Goal: Transaction & Acquisition: Purchase product/service

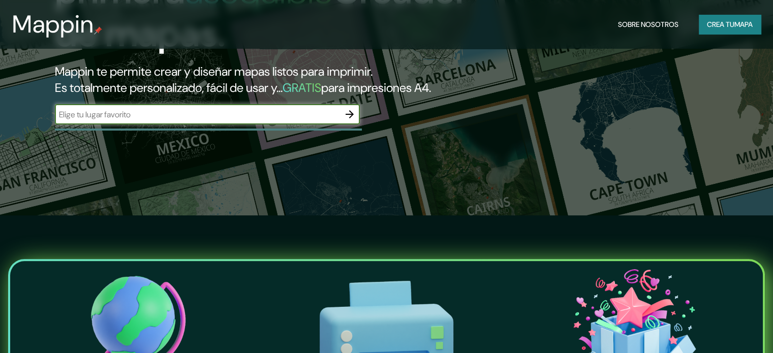
scroll to position [152, 0]
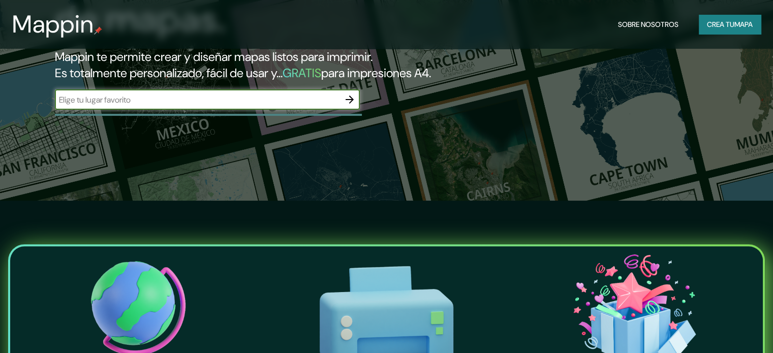
click at [244, 106] on input "text" at bounding box center [197, 100] width 285 height 12
type input "[GEOGRAPHIC_DATA]"
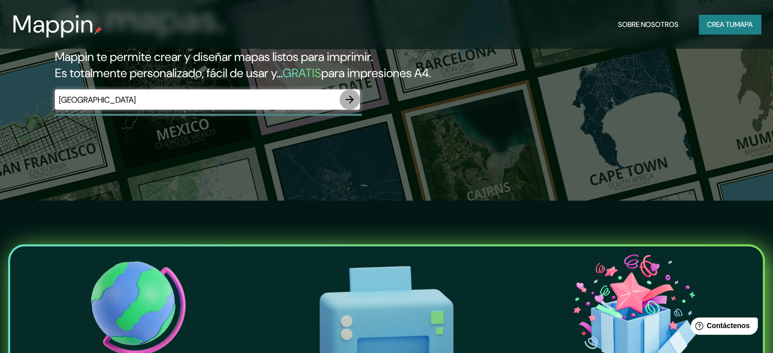
click at [342, 110] on button "button" at bounding box center [349, 99] width 20 height 20
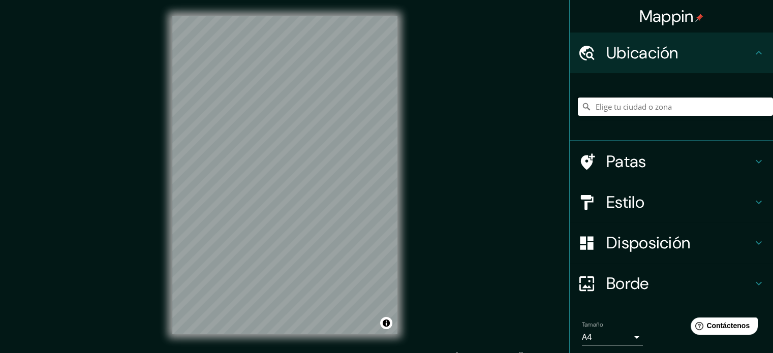
click at [641, 111] on input "Elige tu ciudad o zona" at bounding box center [675, 107] width 195 height 18
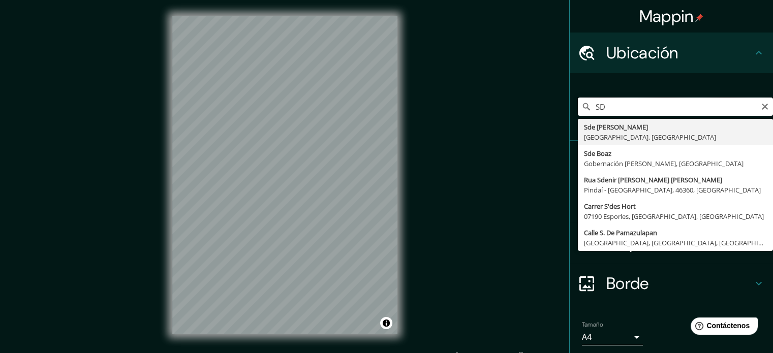
type input "S"
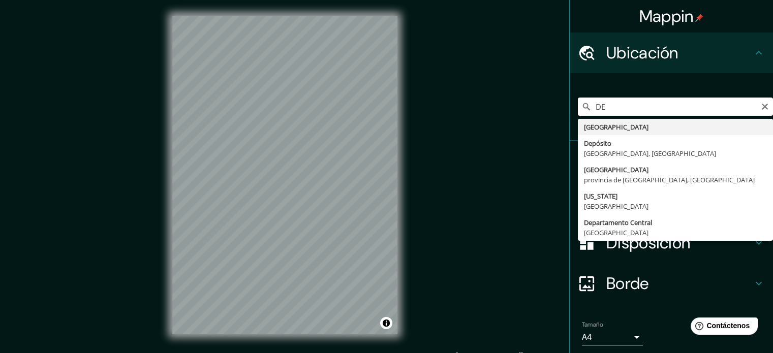
type input "D"
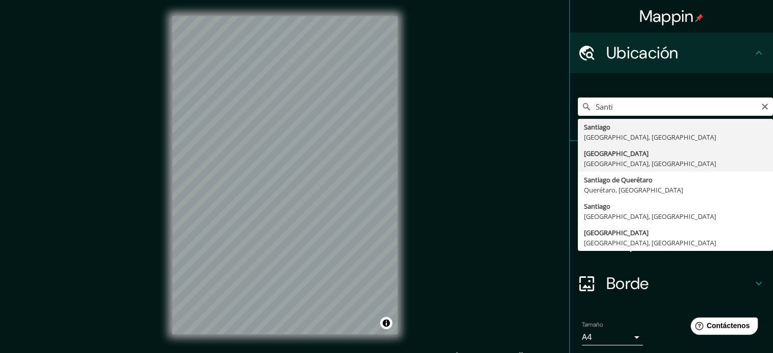
type input "[GEOGRAPHIC_DATA], [GEOGRAPHIC_DATA], [GEOGRAPHIC_DATA]"
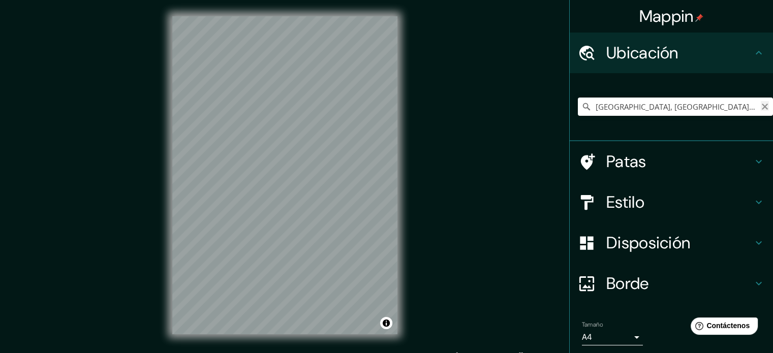
click at [762, 109] on icon "Claro" at bounding box center [765, 107] width 6 height 6
click at [737, 105] on input "Elige tu ciudad o zona" at bounding box center [675, 107] width 195 height 18
click at [728, 109] on input "[PERSON_NAME], [GEOGRAPHIC_DATA], [GEOGRAPHIC_DATA], G4200, [GEOGRAPHIC_DATA]" at bounding box center [675, 107] width 195 height 18
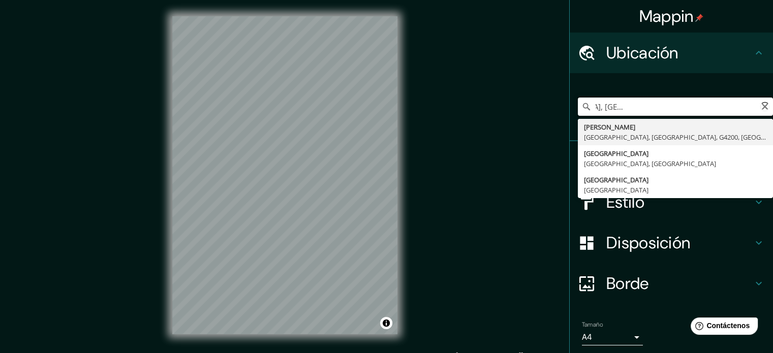
scroll to position [0, 130]
type input "[PERSON_NAME], [GEOGRAPHIC_DATA], [GEOGRAPHIC_DATA], G4200, [GEOGRAPHIC_DATA]"
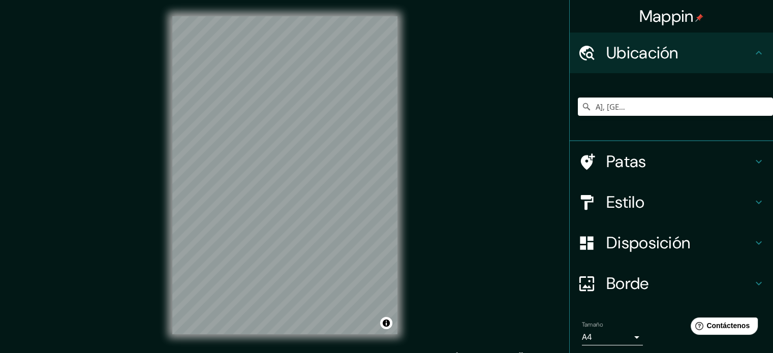
scroll to position [0, 0]
click at [762, 104] on icon "Claro" at bounding box center [765, 107] width 6 height 6
click at [710, 109] on input "Elige tu ciudad o zona" at bounding box center [675, 107] width 195 height 18
type input "[GEOGRAPHIC_DATA], [GEOGRAPHIC_DATA], [GEOGRAPHIC_DATA]"
click at [614, 108] on input "[GEOGRAPHIC_DATA], [GEOGRAPHIC_DATA], [GEOGRAPHIC_DATA]" at bounding box center [675, 107] width 195 height 18
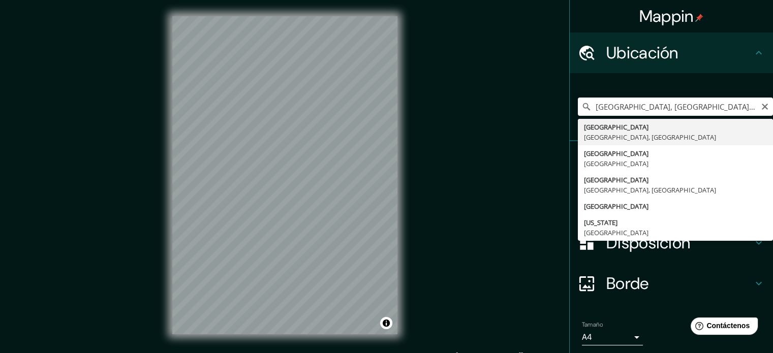
click at [762, 106] on icon "Claro" at bounding box center [765, 107] width 6 height 6
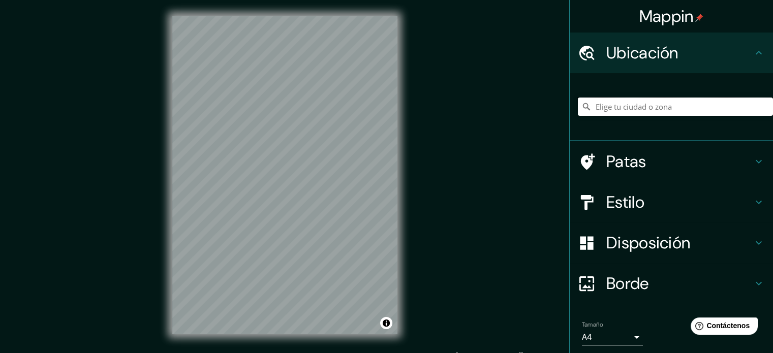
paste input "[PERSON_NAME]"
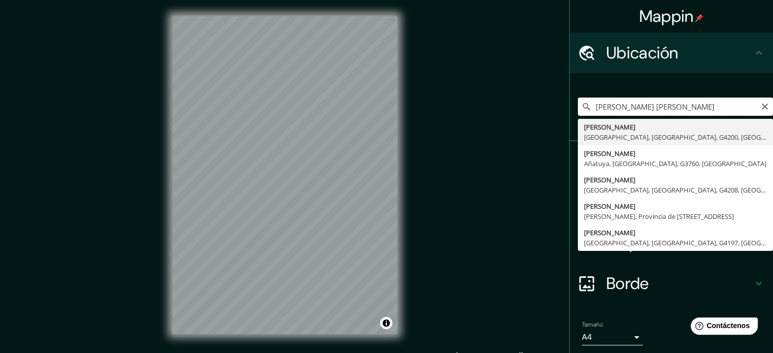
drag, startPoint x: 691, startPoint y: 109, endPoint x: 649, endPoint y: 105, distance: 42.4
click at [649, 105] on input "[PERSON_NAME] [PERSON_NAME]" at bounding box center [675, 107] width 195 height 18
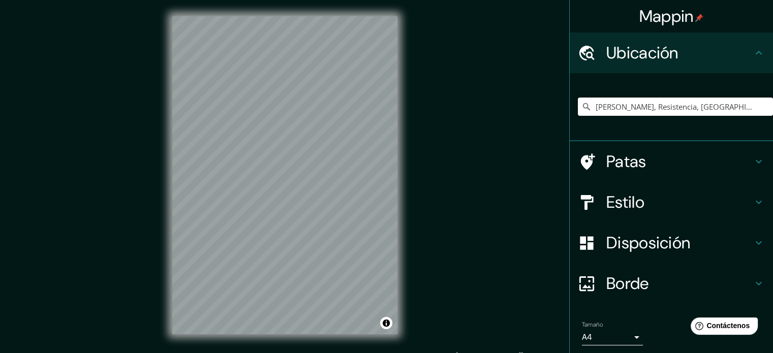
type input "[PERSON_NAME], Resistencia, [GEOGRAPHIC_DATA], H3508, [GEOGRAPHIC_DATA]"
click at [618, 199] on font "Estilo" at bounding box center [625, 202] width 38 height 21
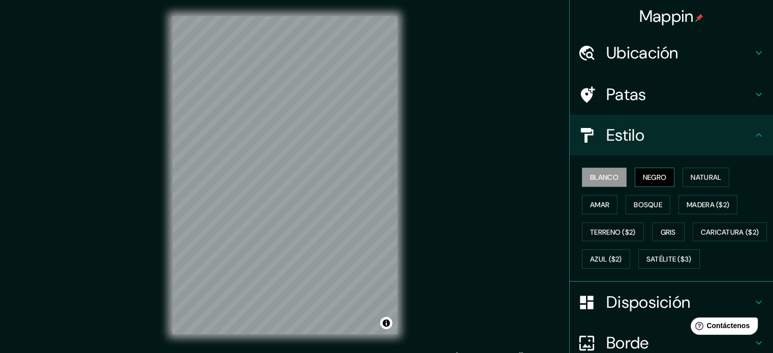
click at [652, 178] on font "Negro" at bounding box center [655, 177] width 24 height 9
click at [719, 176] on button "Natural" at bounding box center [705, 177] width 47 height 19
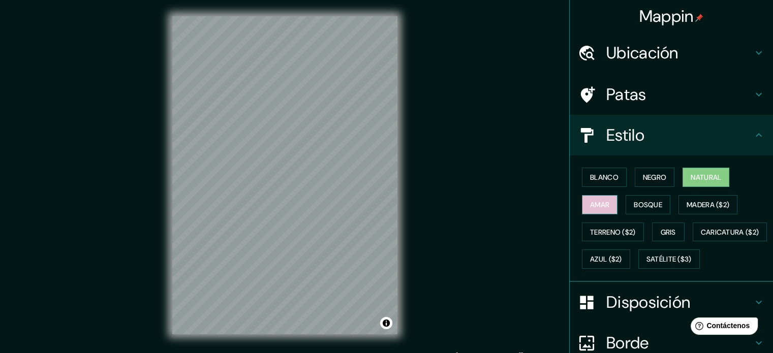
click at [599, 200] on font "Amar" at bounding box center [599, 204] width 19 height 9
click at [643, 205] on font "Bosque" at bounding box center [648, 204] width 28 height 9
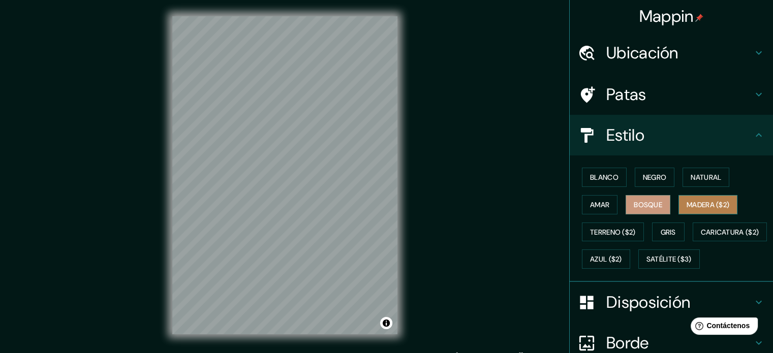
click at [690, 203] on font "Madera ($2)" at bounding box center [707, 204] width 43 height 9
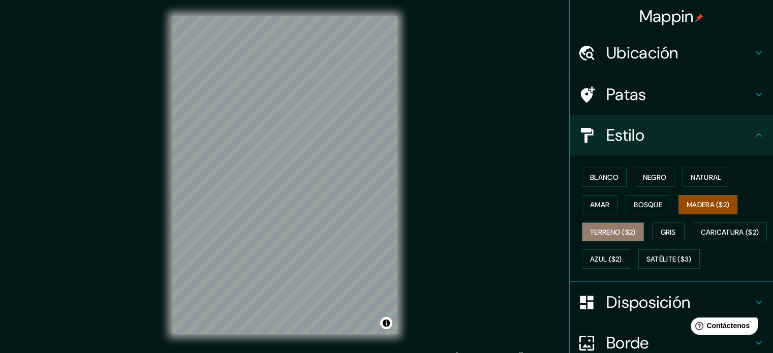
click at [620, 231] on font "Terreno ($2)" at bounding box center [613, 232] width 46 height 9
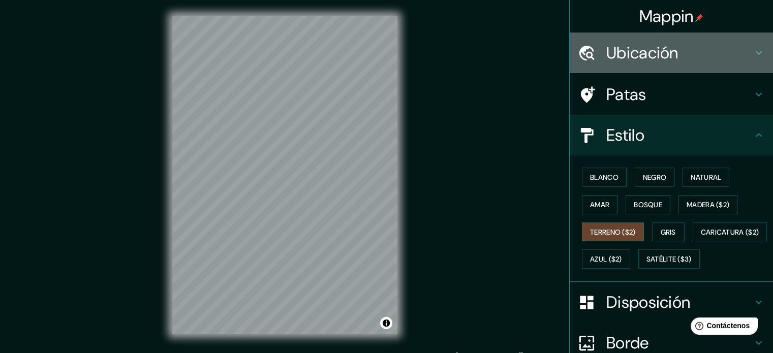
click at [683, 48] on h4 "Ubicación" at bounding box center [679, 53] width 146 height 20
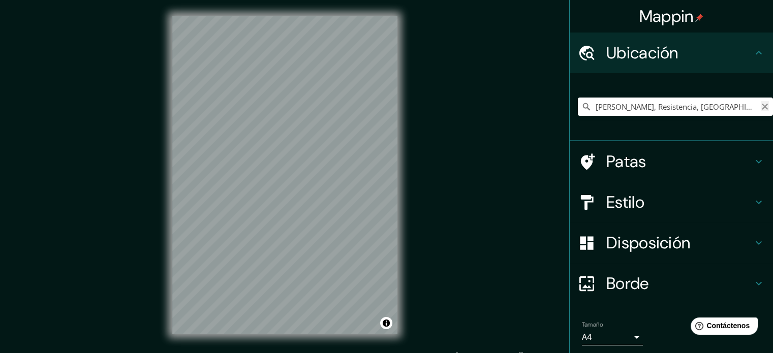
click at [762, 105] on icon "Claro" at bounding box center [765, 107] width 6 height 6
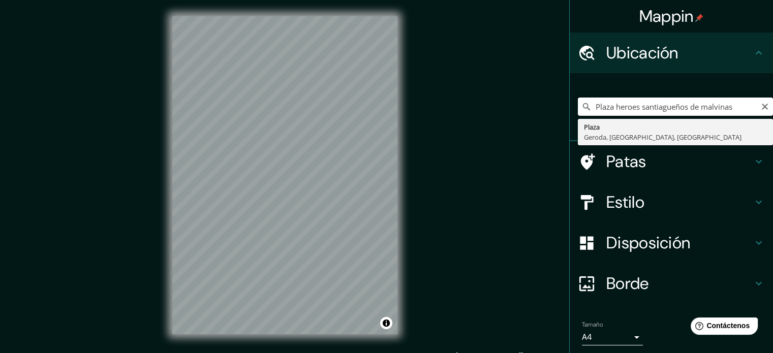
type input "Plaza heroes santiagueños de malvinas"
click at [761, 105] on icon "Claro" at bounding box center [765, 107] width 8 height 8
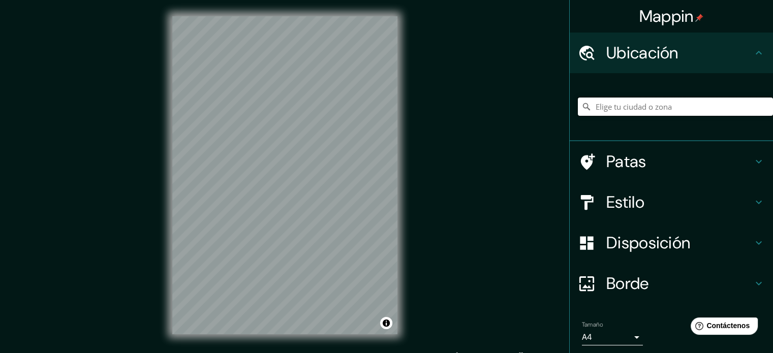
click at [696, 102] on input "Elige tu ciudad o zona" at bounding box center [675, 107] width 195 height 18
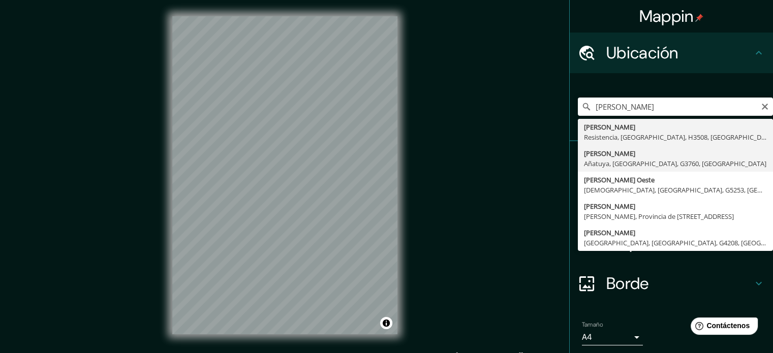
type input "[PERSON_NAME], [GEOGRAPHIC_DATA], [GEOGRAPHIC_DATA], G3760, [GEOGRAPHIC_DATA]"
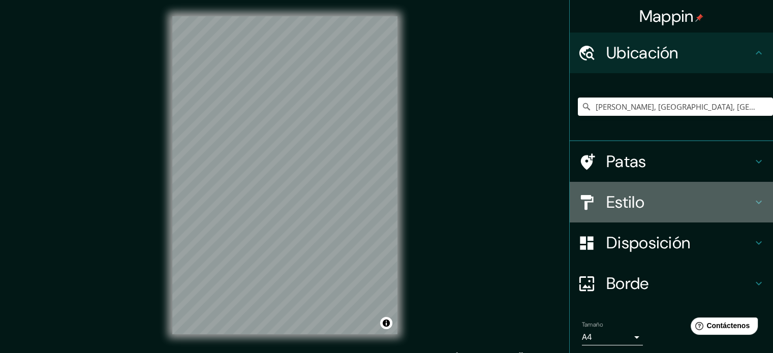
click at [636, 205] on font "Estilo" at bounding box center [625, 202] width 38 height 21
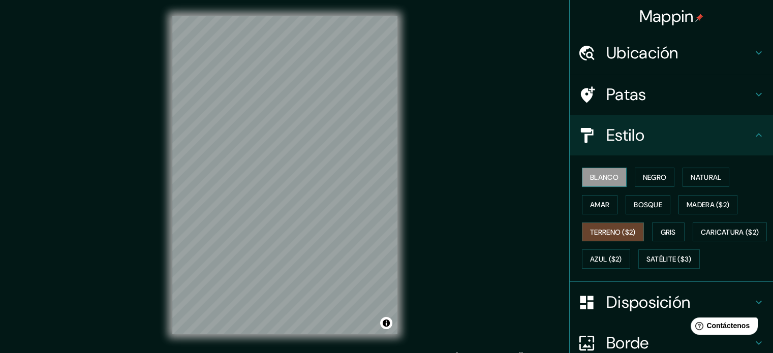
click at [605, 183] on button "Blanco" at bounding box center [604, 177] width 45 height 19
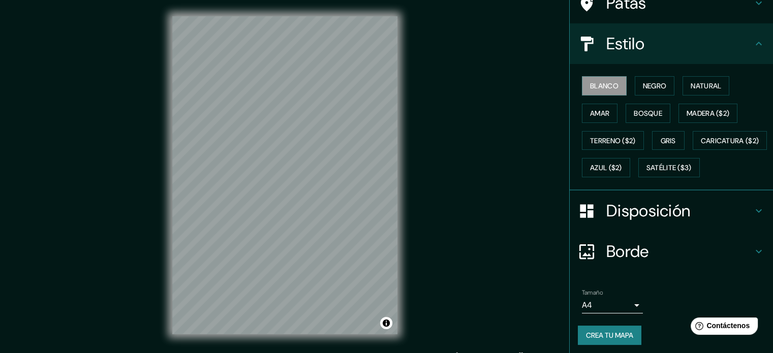
scroll to position [102, 0]
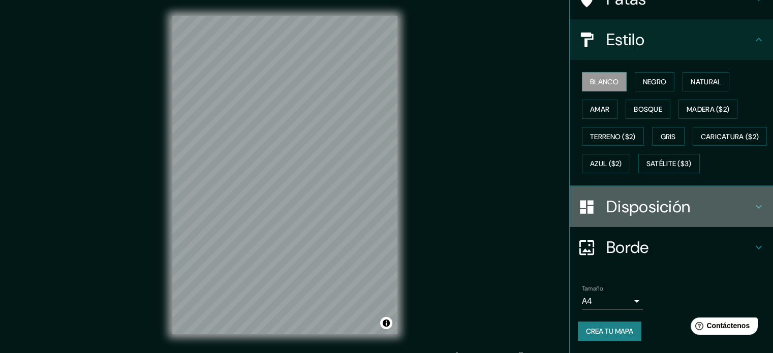
click at [743, 217] on h4 "Disposición" at bounding box center [679, 207] width 146 height 20
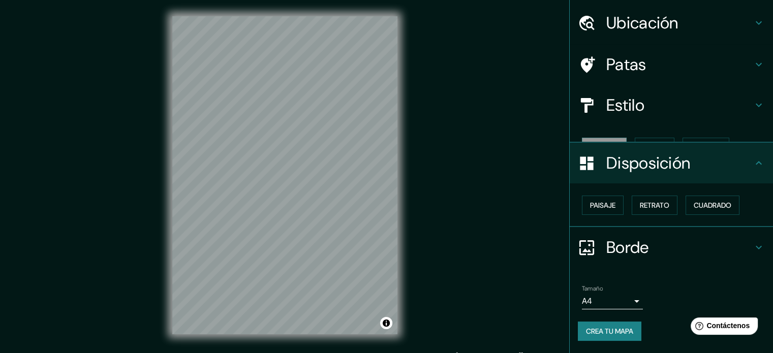
scroll to position [12, 0]
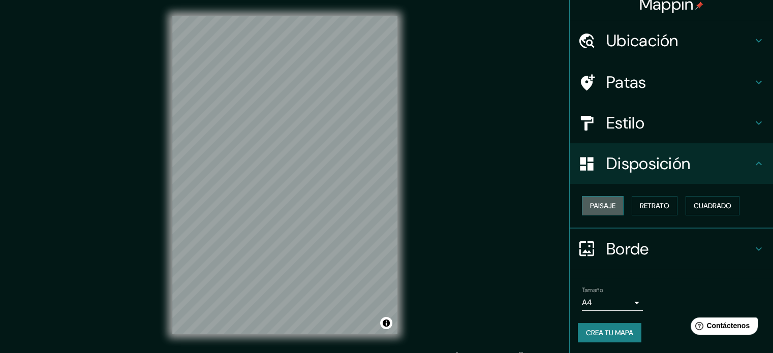
click at [604, 206] on font "Paisaje" at bounding box center [602, 205] width 25 height 9
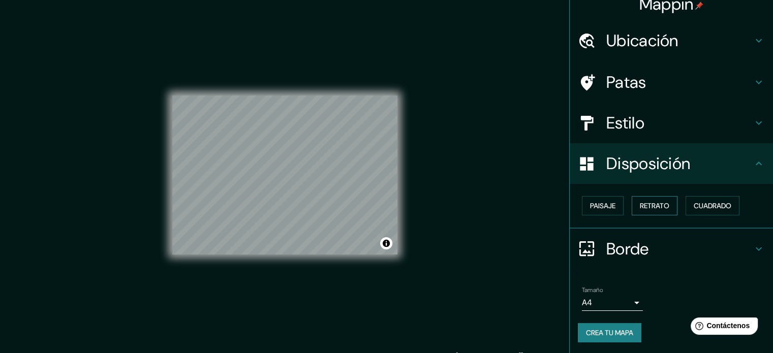
click at [650, 210] on font "Retrato" at bounding box center [654, 205] width 29 height 13
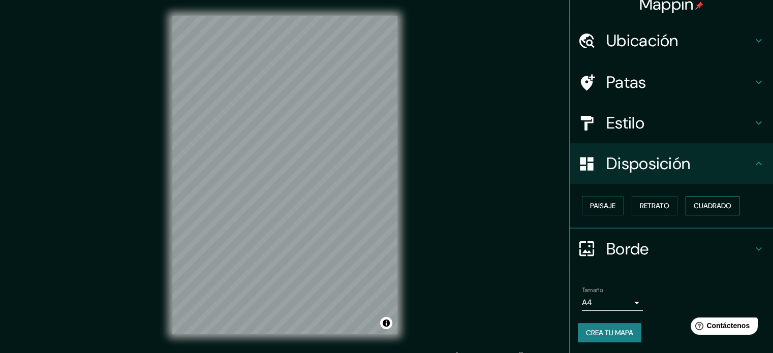
click at [698, 208] on font "Cuadrado" at bounding box center [713, 205] width 38 height 9
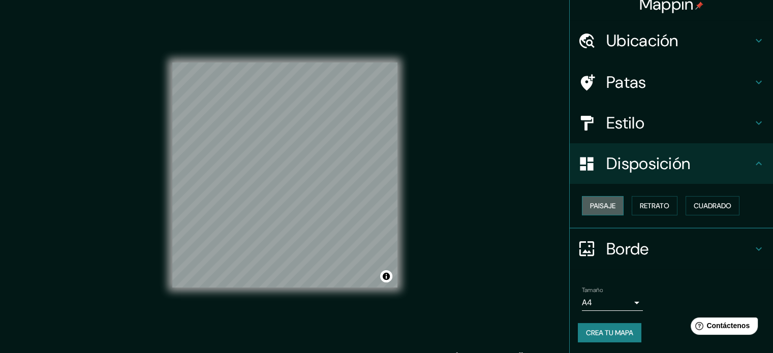
click at [603, 213] on button "Paisaje" at bounding box center [603, 205] width 42 height 19
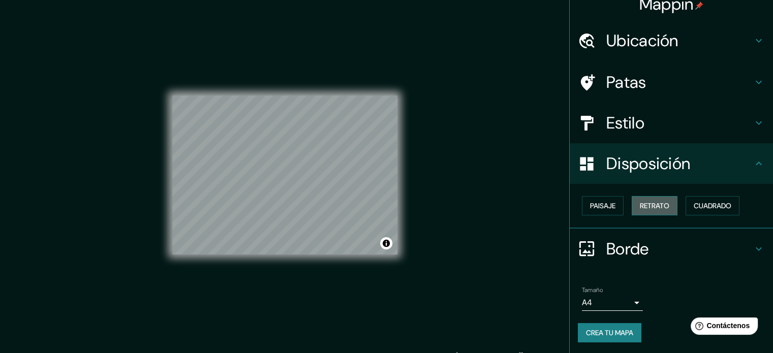
click at [648, 211] on font "Retrato" at bounding box center [654, 205] width 29 height 13
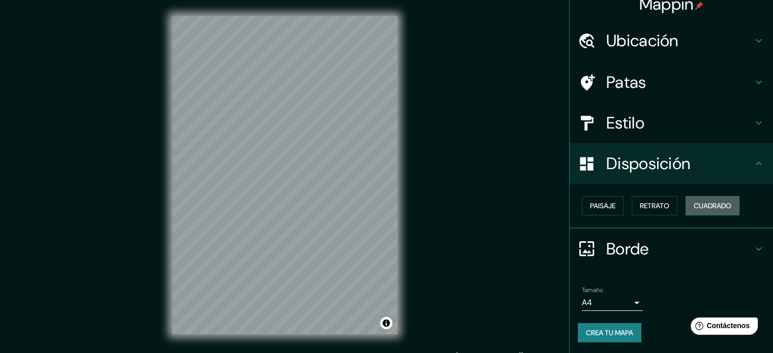
click at [686, 209] on button "Cuadrado" at bounding box center [712, 205] width 54 height 19
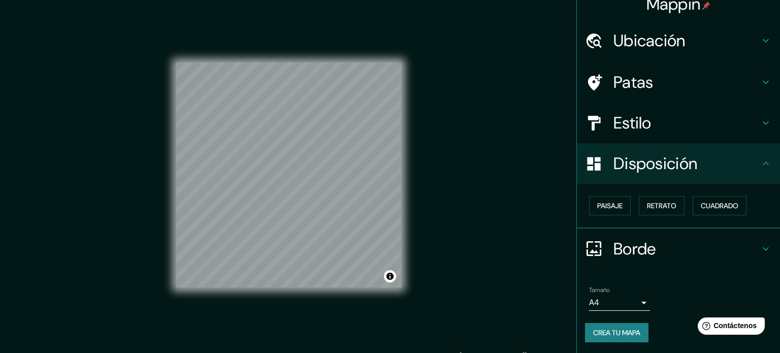
click at [630, 298] on body "Mappin Ubicación [PERSON_NAME], [GEOGRAPHIC_DATA], [GEOGRAPHIC_DATA], G3760, [G…" at bounding box center [390, 176] width 780 height 353
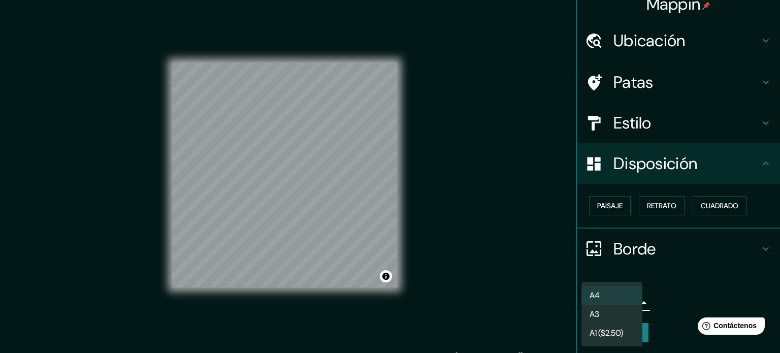
click at [621, 318] on li "A3" at bounding box center [612, 314] width 61 height 19
type input "a4"
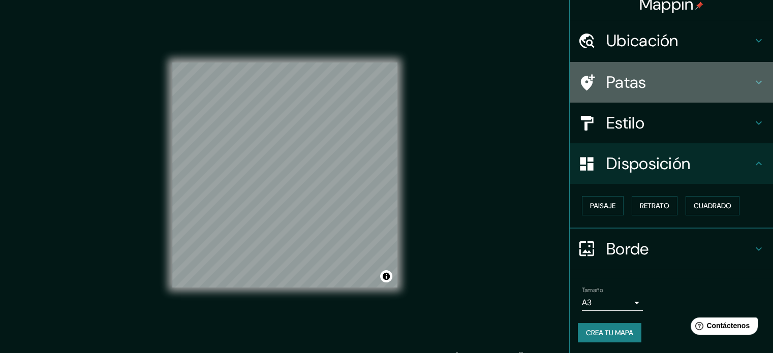
click at [665, 85] on h4 "Patas" at bounding box center [679, 82] width 146 height 20
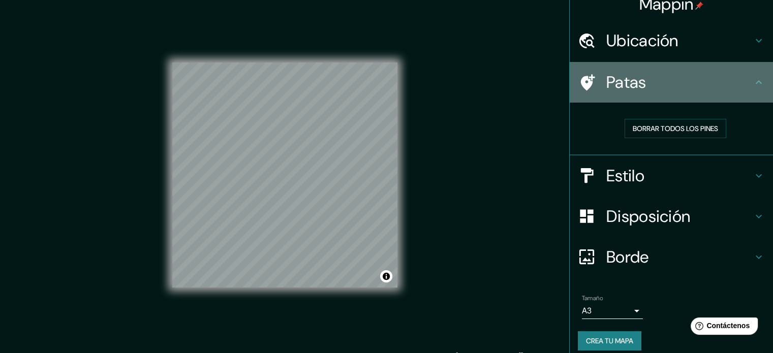
click at [732, 83] on h4 "Patas" at bounding box center [679, 82] width 146 height 20
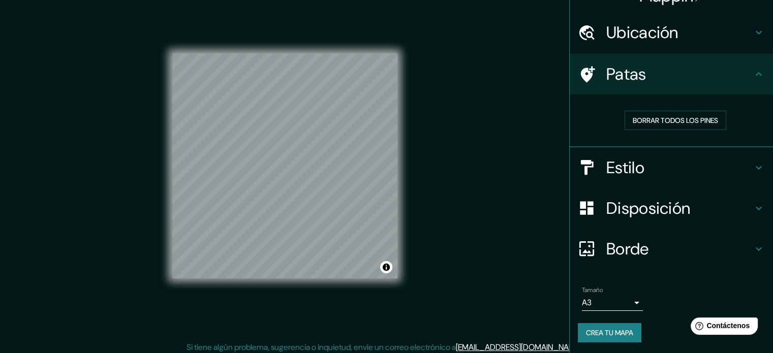
scroll to position [13, 0]
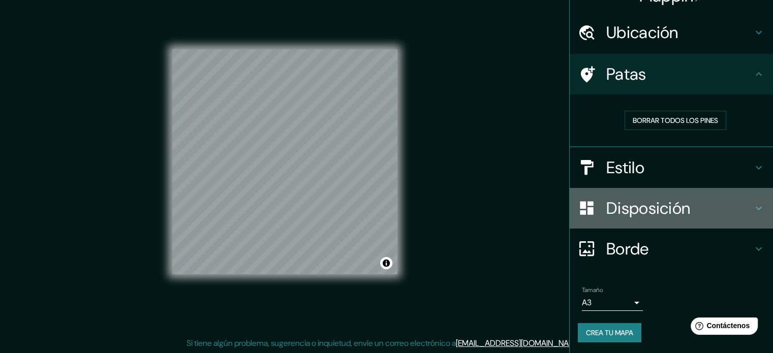
click at [752, 203] on icon at bounding box center [758, 208] width 12 height 12
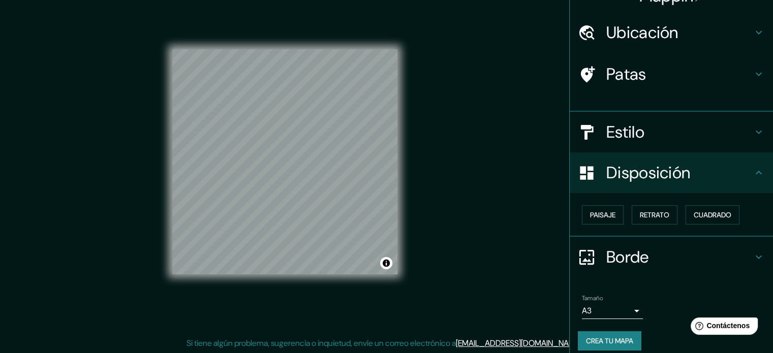
scroll to position [12, 0]
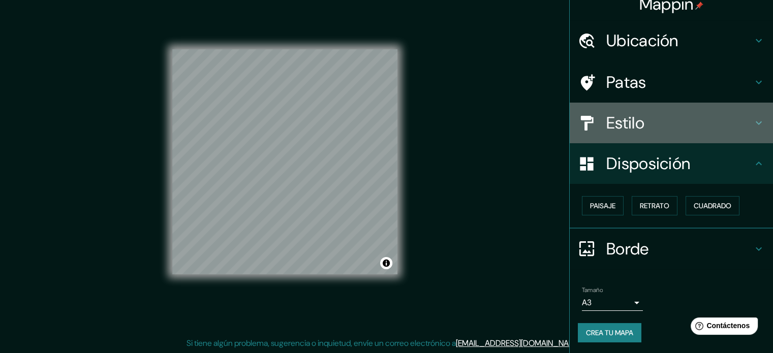
click at [750, 115] on div "Estilo" at bounding box center [671, 123] width 203 height 41
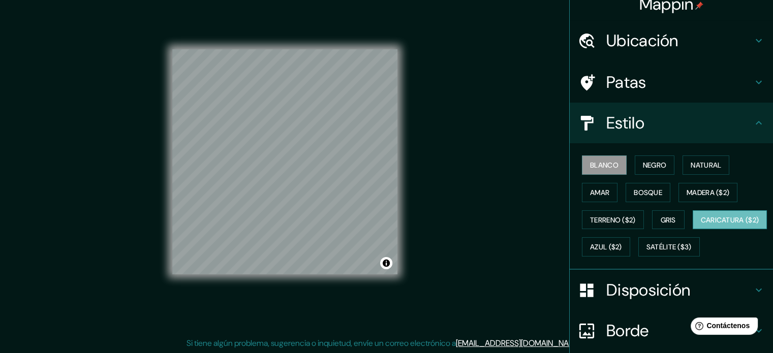
scroll to position [63, 0]
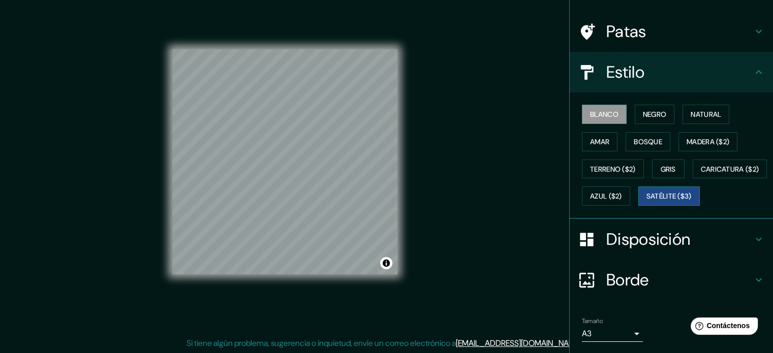
click at [646, 201] on font "Satélite ($3)" at bounding box center [668, 196] width 45 height 9
click at [622, 201] on font "Azul ($2)" at bounding box center [606, 196] width 32 height 13
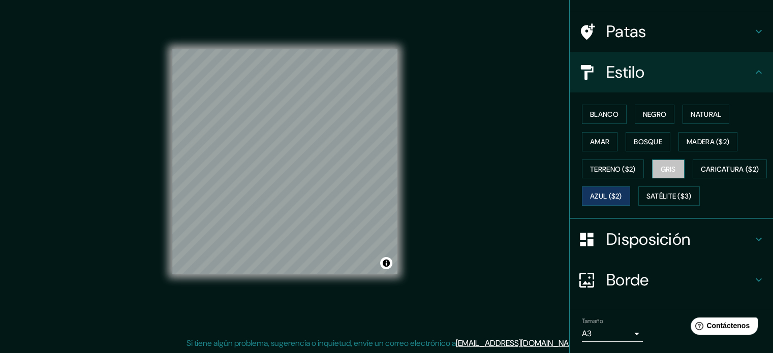
click at [665, 165] on font "Gris" at bounding box center [667, 169] width 15 height 9
click at [388, 266] on button "Activar o desactivar atribución" at bounding box center [386, 263] width 12 height 12
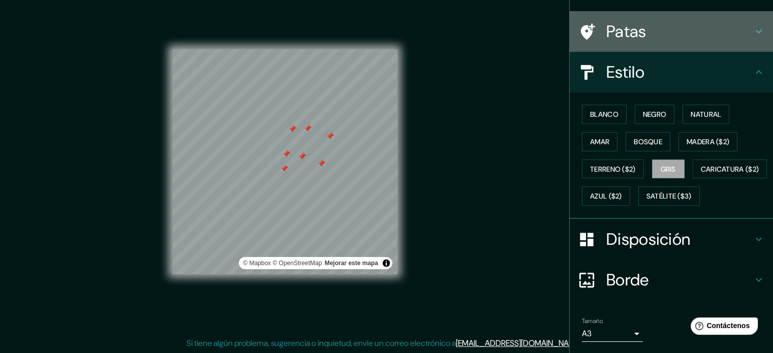
click at [748, 24] on div "Patas" at bounding box center [671, 31] width 203 height 41
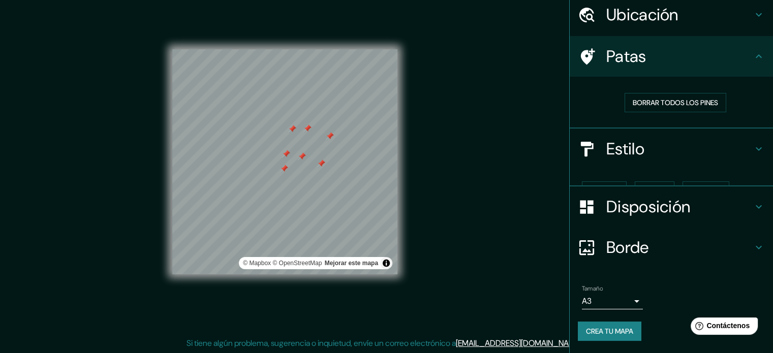
scroll to position [20, 0]
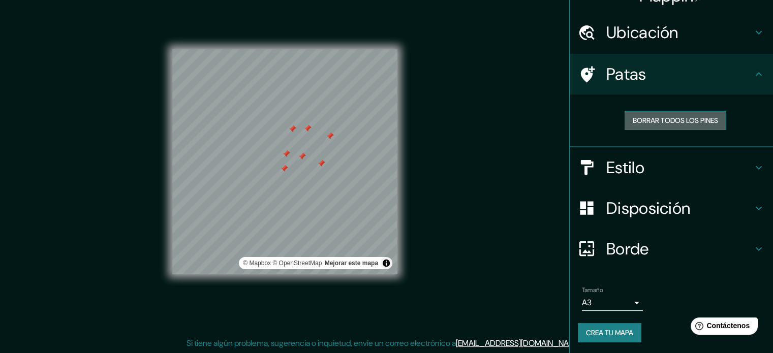
click at [717, 118] on button "Borrar todos los pines" at bounding box center [675, 120] width 102 height 19
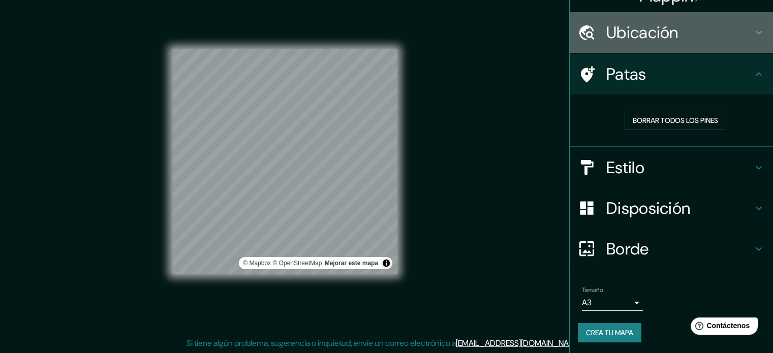
click at [685, 29] on h4 "Ubicación" at bounding box center [679, 32] width 146 height 20
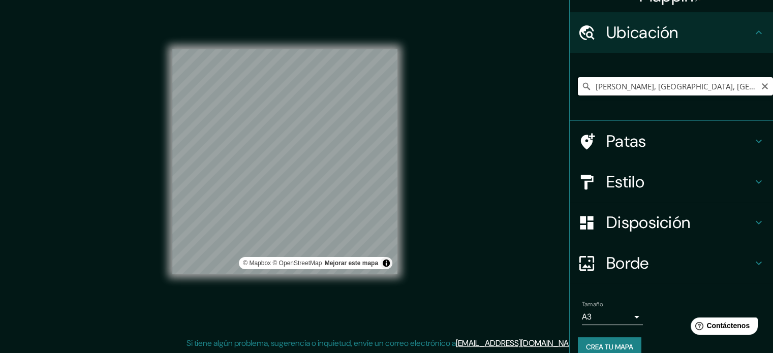
click at [762, 86] on input "[PERSON_NAME], [GEOGRAPHIC_DATA], [GEOGRAPHIC_DATA], G3760, [GEOGRAPHIC_DATA]" at bounding box center [675, 86] width 195 height 18
click at [761, 82] on icon "Claro" at bounding box center [765, 86] width 8 height 8
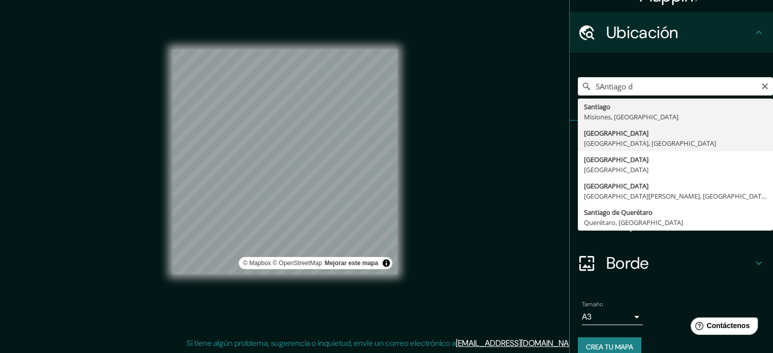
type input "[GEOGRAPHIC_DATA], [GEOGRAPHIC_DATA], [GEOGRAPHIC_DATA]"
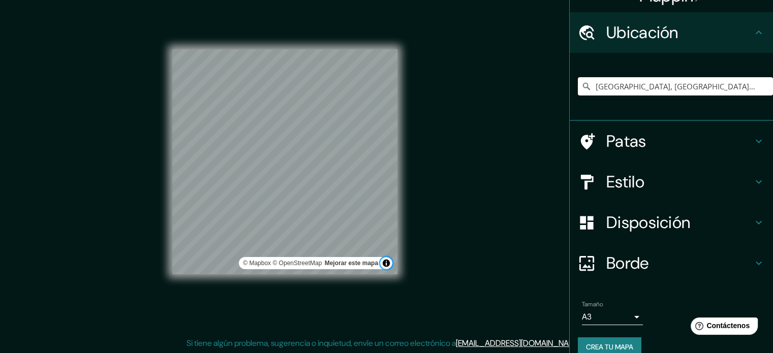
click at [382, 265] on button "Activar o desactivar atribución" at bounding box center [386, 263] width 12 height 12
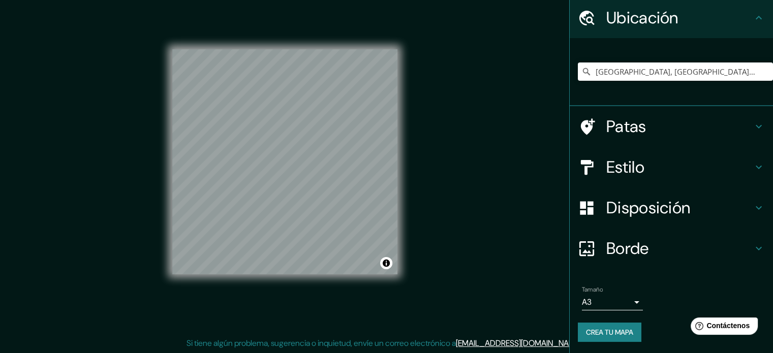
click at [752, 251] on icon at bounding box center [758, 248] width 12 height 12
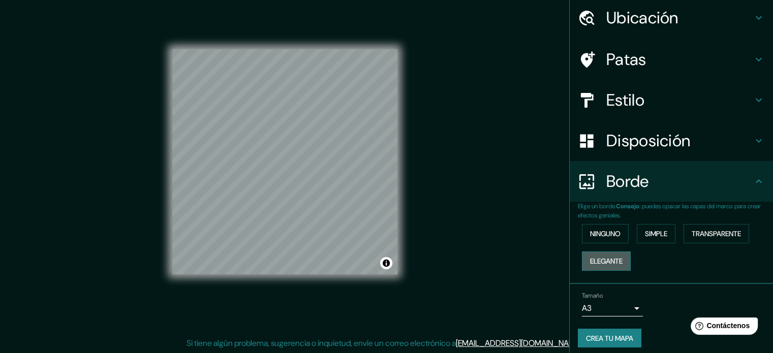
click at [620, 266] on button "Elegante" at bounding box center [606, 260] width 49 height 19
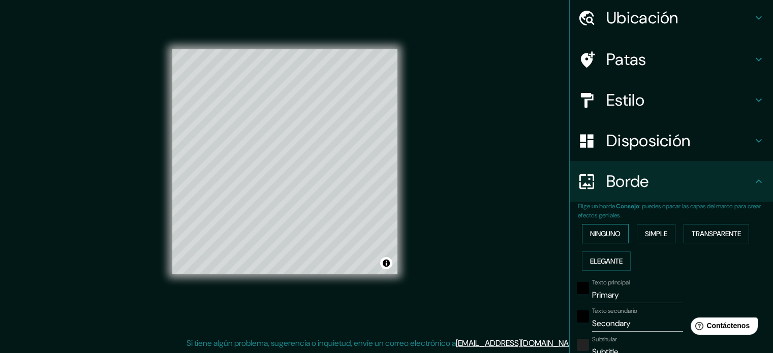
click at [605, 233] on font "Ninguno" at bounding box center [605, 233] width 30 height 9
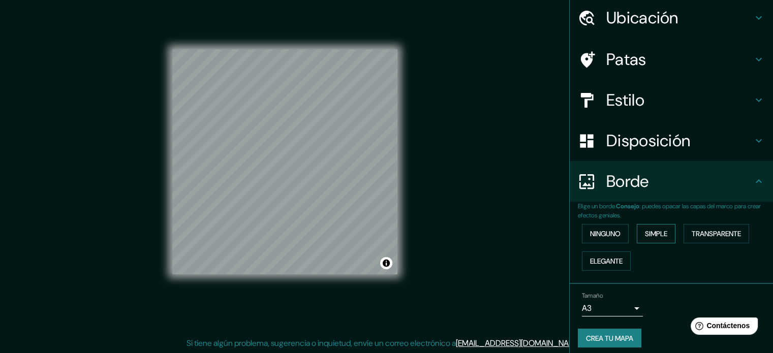
click at [649, 235] on font "Simple" at bounding box center [656, 233] width 22 height 9
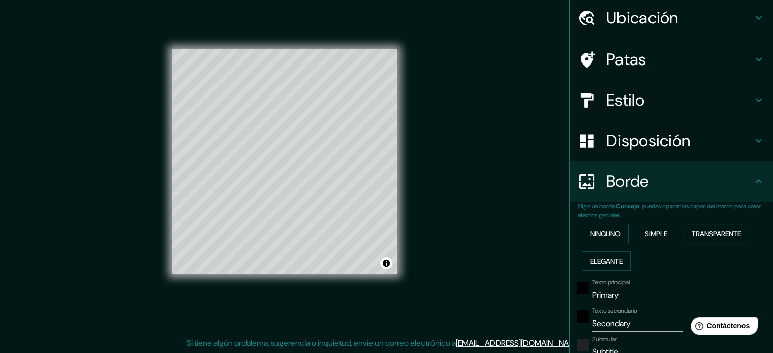
click at [713, 237] on font "Transparente" at bounding box center [715, 233] width 49 height 9
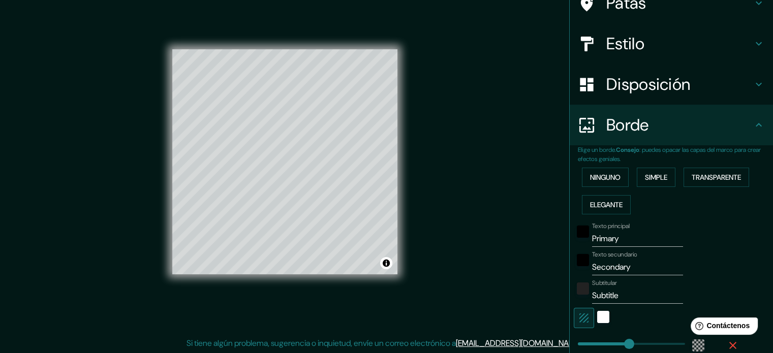
scroll to position [187, 0]
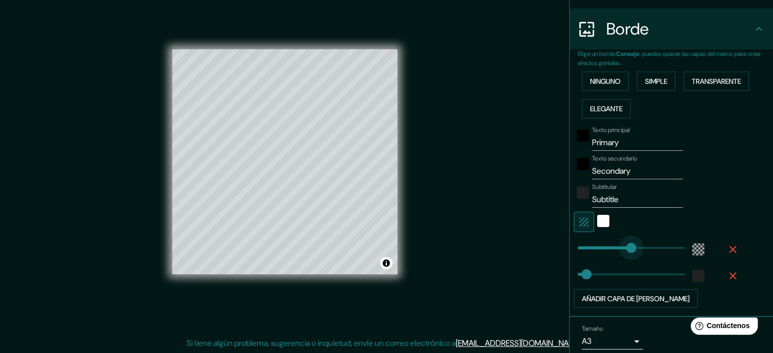
type input "222"
type input "35"
type input "0"
drag, startPoint x: 624, startPoint y: 250, endPoint x: 553, endPoint y: 244, distance: 71.4
type input "152"
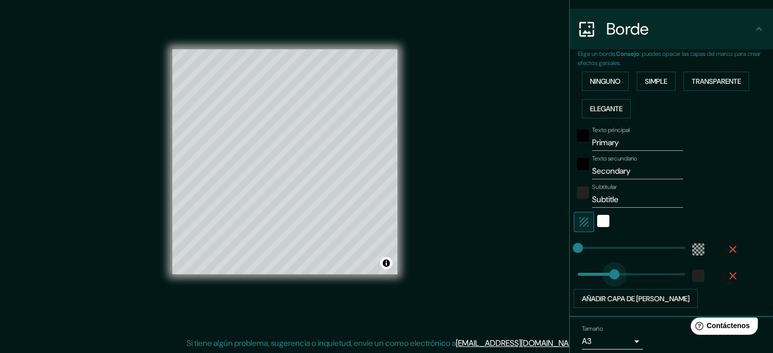
drag, startPoint x: 578, startPoint y: 272, endPoint x: 607, endPoint y: 273, distance: 28.5
type input "0"
drag, startPoint x: 607, startPoint y: 276, endPoint x: 553, endPoint y: 279, distance: 53.5
click at [597, 220] on div "blanco" at bounding box center [603, 221] width 12 height 12
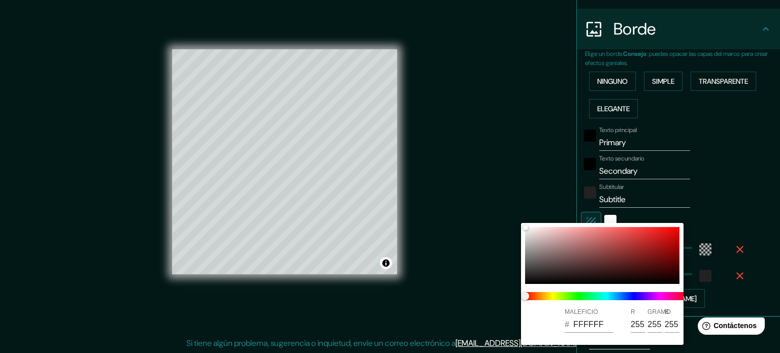
click at [614, 201] on div at bounding box center [390, 176] width 780 height 353
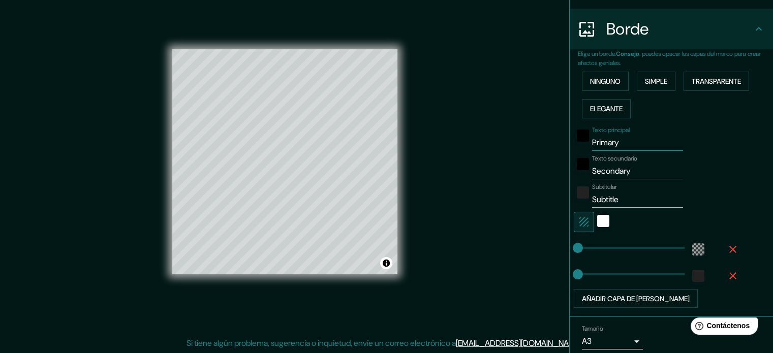
drag, startPoint x: 622, startPoint y: 142, endPoint x: 584, endPoint y: 144, distance: 38.7
click at [592, 144] on input "Primary" at bounding box center [637, 143] width 91 height 16
type input "[GEOGRAPHIC_DATA]"
drag, startPoint x: 625, startPoint y: 169, endPoint x: 575, endPoint y: 177, distance: 51.0
click at [575, 177] on div "Texto secundario Secondary" at bounding box center [657, 167] width 167 height 24
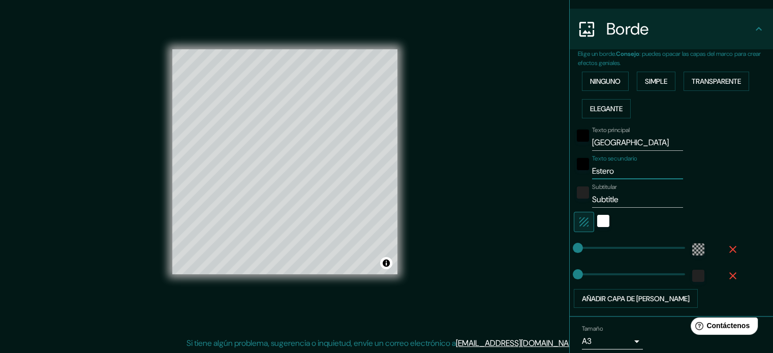
type input "Estero"
drag, startPoint x: 641, startPoint y: 146, endPoint x: 582, endPoint y: 148, distance: 59.5
click at [582, 148] on div "Texto principal [GEOGRAPHIC_DATA]" at bounding box center [657, 139] width 167 height 24
click at [624, 142] on input "[GEOGRAPHIC_DATA]" at bounding box center [637, 143] width 91 height 16
drag, startPoint x: 634, startPoint y: 142, endPoint x: 594, endPoint y: 142, distance: 39.6
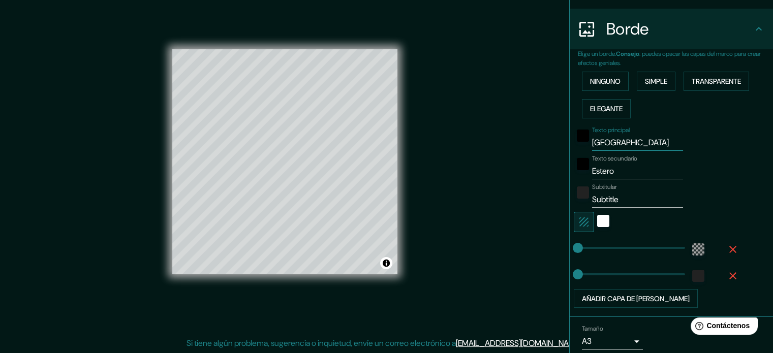
click at [594, 142] on input "[GEOGRAPHIC_DATA]" at bounding box center [637, 143] width 91 height 16
type input "S. del estero"
drag, startPoint x: 614, startPoint y: 168, endPoint x: 579, endPoint y: 168, distance: 35.1
click at [579, 168] on div "Texto secundario Estero" at bounding box center [657, 167] width 167 height 24
type input "F"
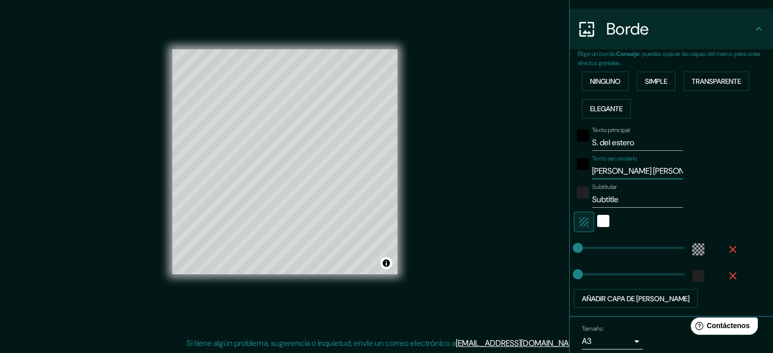
type input "[PERSON_NAME] [PERSON_NAME]"
drag, startPoint x: 614, startPoint y: 199, endPoint x: 583, endPoint y: 198, distance: 30.5
click at [583, 198] on div "Subtitular Subtitle" at bounding box center [657, 195] width 167 height 24
type input "a"
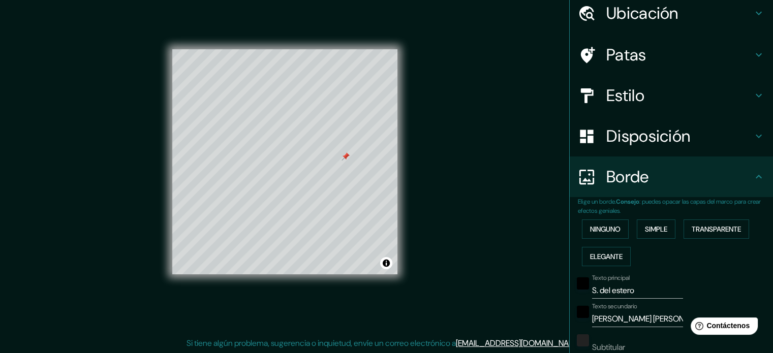
scroll to position [35, 0]
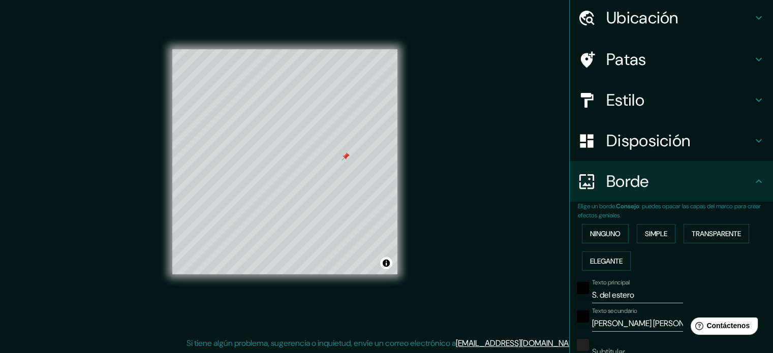
click at [653, 55] on h4 "Patas" at bounding box center [679, 59] width 146 height 20
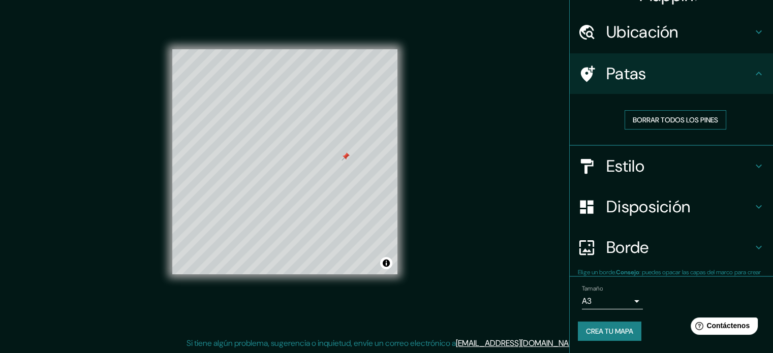
scroll to position [20, 0]
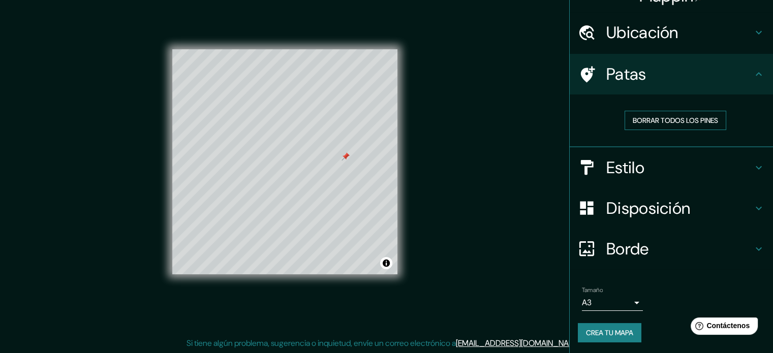
click at [673, 120] on font "Borrar todos los pines" at bounding box center [675, 120] width 85 height 9
click at [636, 162] on font "Estilo" at bounding box center [625, 167] width 38 height 21
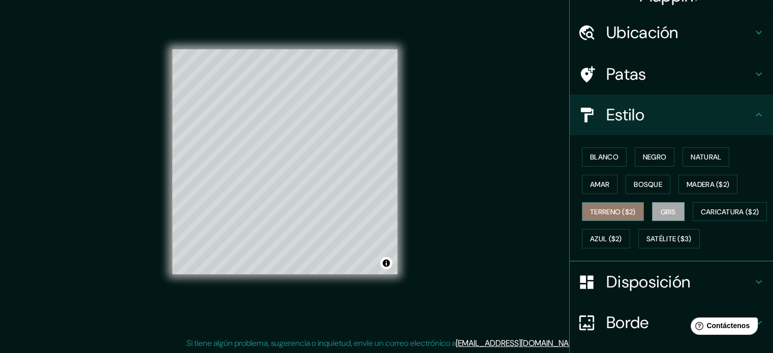
click at [618, 209] on font "Terreno ($2)" at bounding box center [613, 211] width 46 height 9
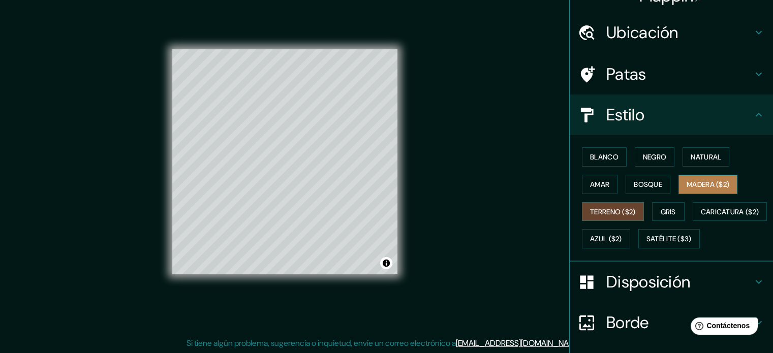
click at [707, 191] on button "Madera ($2)" at bounding box center [707, 184] width 59 height 19
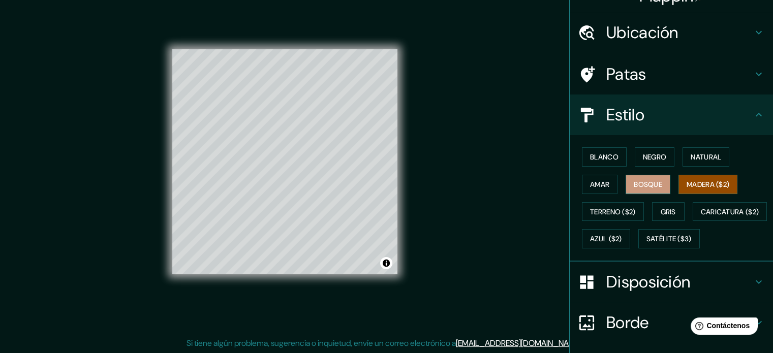
click at [656, 182] on button "Bosque" at bounding box center [647, 184] width 45 height 19
click at [590, 178] on font "Amar" at bounding box center [599, 184] width 19 height 13
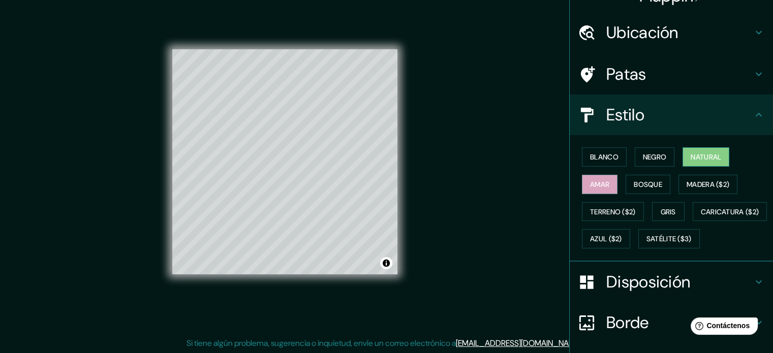
click at [714, 160] on font "Natural" at bounding box center [705, 156] width 30 height 9
click at [648, 163] on font "Negro" at bounding box center [655, 156] width 24 height 13
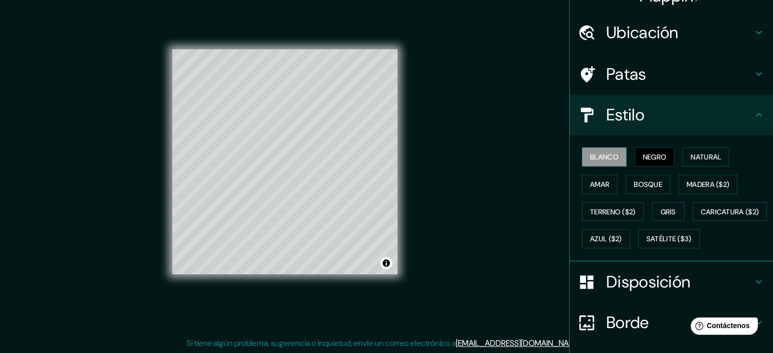
click at [605, 158] on font "Blanco" at bounding box center [604, 156] width 28 height 9
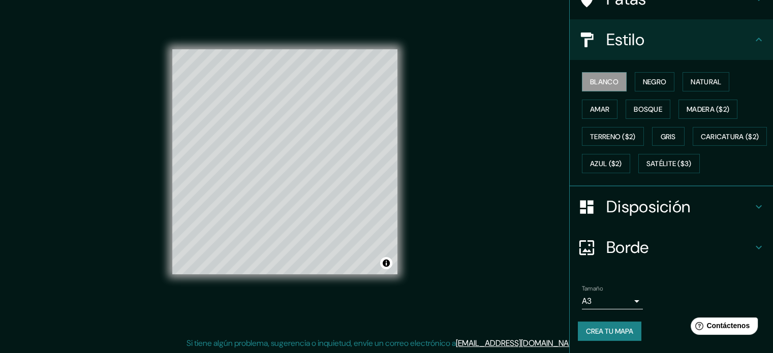
scroll to position [120, 0]
click at [695, 207] on h4 "Disposición" at bounding box center [679, 207] width 146 height 20
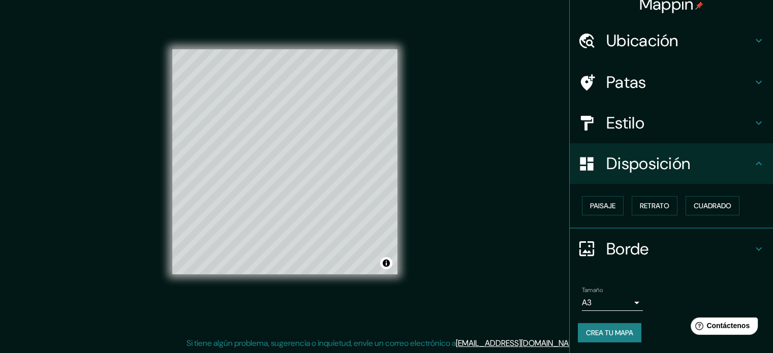
scroll to position [12, 0]
click at [640, 200] on font "Retrato" at bounding box center [654, 205] width 29 height 13
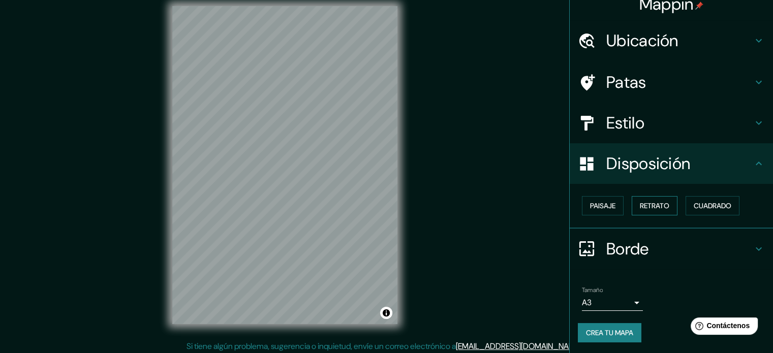
scroll to position [13, 0]
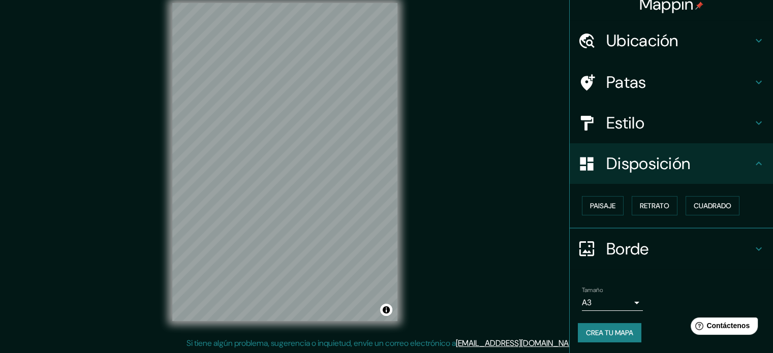
click at [618, 248] on font "Borde" at bounding box center [627, 248] width 43 height 21
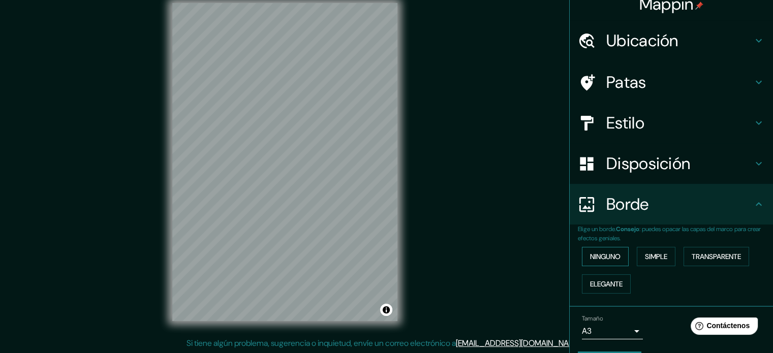
click at [615, 262] on button "Ninguno" at bounding box center [605, 256] width 47 height 19
click at [658, 266] on div "Ninguno Simple Transparente Elegante" at bounding box center [675, 270] width 195 height 55
click at [660, 262] on font "Simple" at bounding box center [656, 256] width 22 height 13
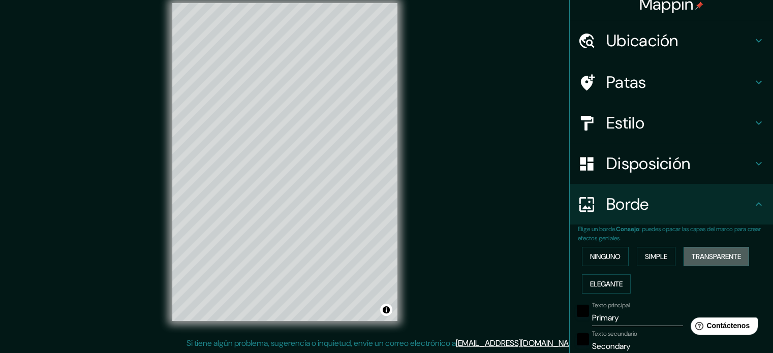
click at [699, 257] on font "Transparente" at bounding box center [715, 256] width 49 height 9
click at [613, 280] on font "Elegante" at bounding box center [606, 283] width 33 height 9
click at [611, 258] on font "Ninguno" at bounding box center [605, 256] width 30 height 9
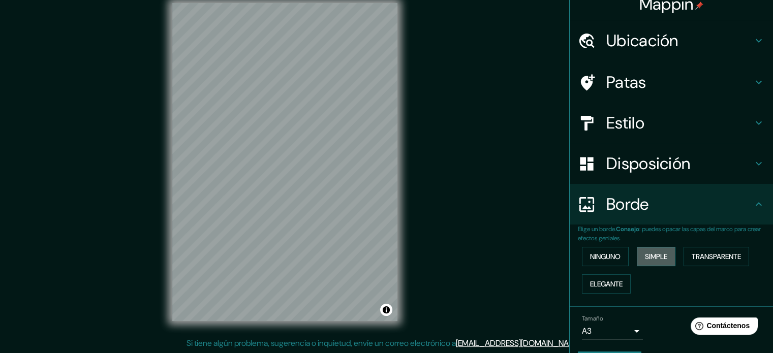
click at [658, 261] on font "Simple" at bounding box center [656, 256] width 22 height 13
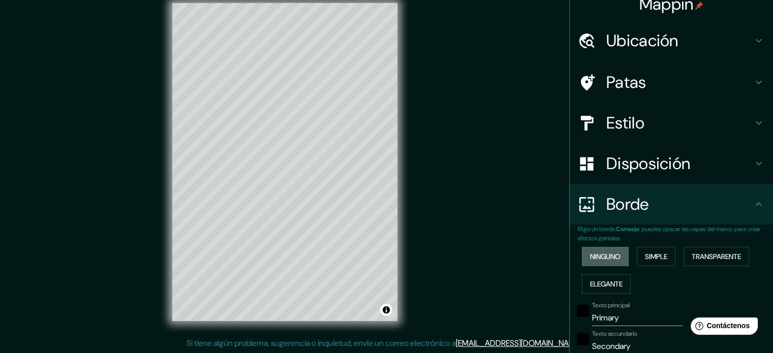
click at [603, 258] on font "Ninguno" at bounding box center [605, 256] width 30 height 9
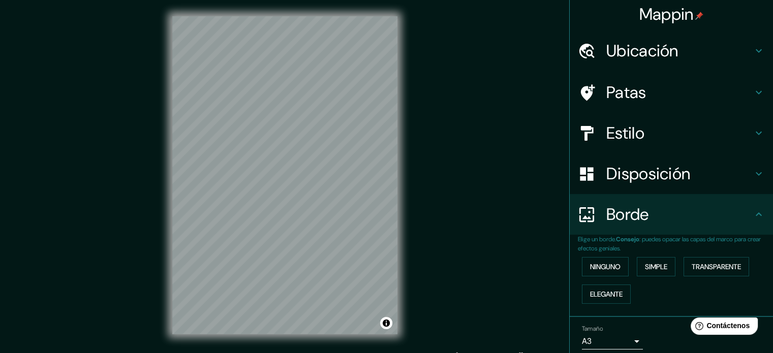
scroll to position [0, 0]
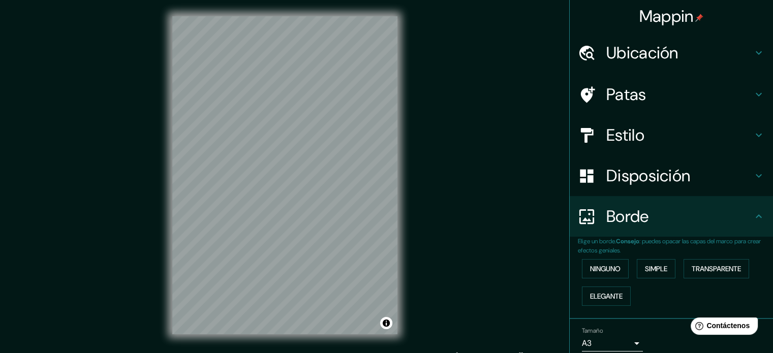
click at [641, 59] on font "Ubicación" at bounding box center [642, 52] width 72 height 21
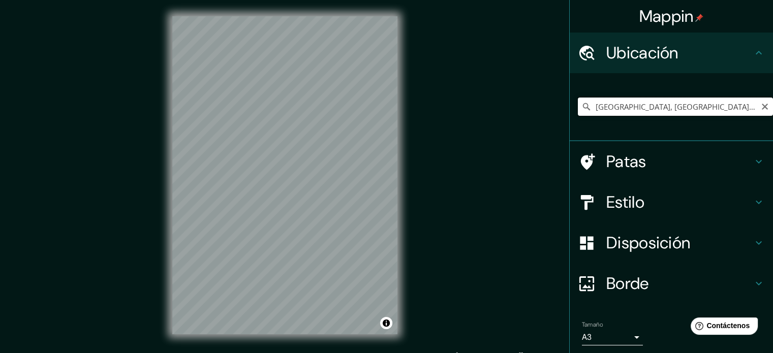
click at [734, 108] on input "[GEOGRAPHIC_DATA], [GEOGRAPHIC_DATA], [GEOGRAPHIC_DATA]" at bounding box center [675, 107] width 195 height 18
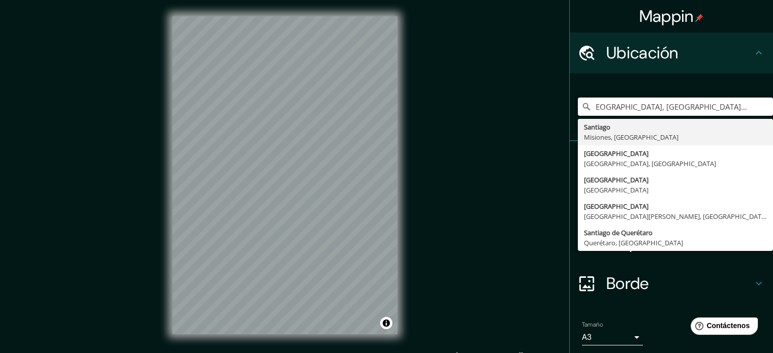
scroll to position [0, 12]
click at [431, 144] on div "Mappin Ubicación [GEOGRAPHIC_DATA], [GEOGRAPHIC_DATA], [GEOGRAPHIC_DATA] [GEOGR…" at bounding box center [386, 183] width 773 height 367
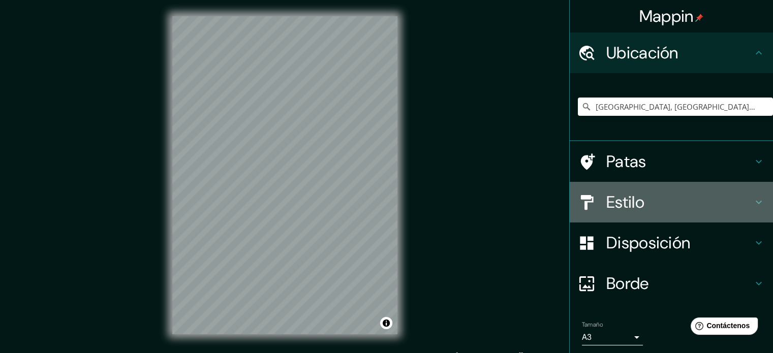
click at [648, 199] on h4 "Estilo" at bounding box center [679, 202] width 146 height 20
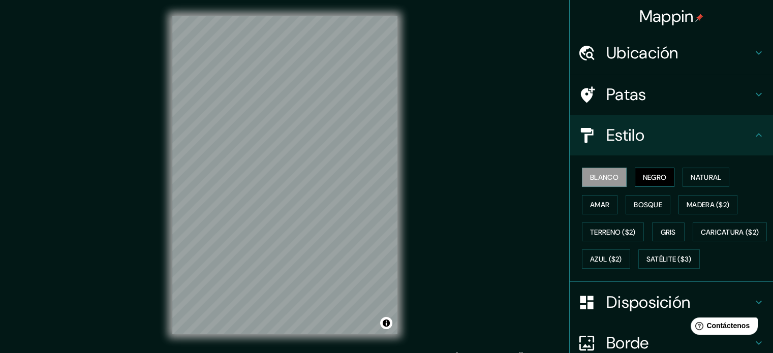
click at [650, 173] on font "Negro" at bounding box center [655, 177] width 24 height 9
click at [697, 180] on font "Natural" at bounding box center [705, 177] width 30 height 9
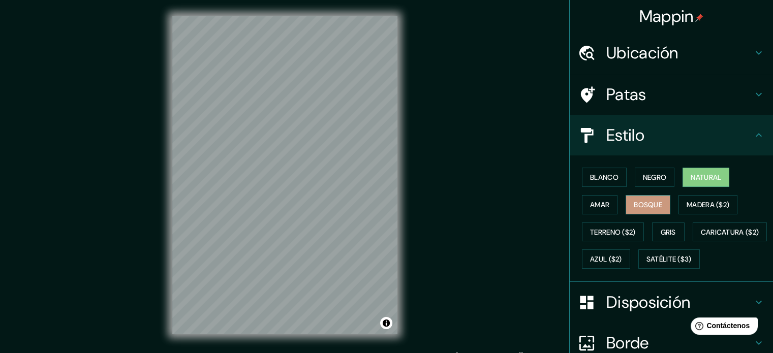
drag, startPoint x: 603, startPoint y: 204, endPoint x: 618, endPoint y: 201, distance: 15.7
click at [604, 204] on button "Amar" at bounding box center [600, 204] width 36 height 19
click at [634, 203] on font "Bosque" at bounding box center [648, 204] width 28 height 9
click at [695, 207] on font "Madera ($2)" at bounding box center [707, 204] width 43 height 9
